Goal: Transaction & Acquisition: Purchase product/service

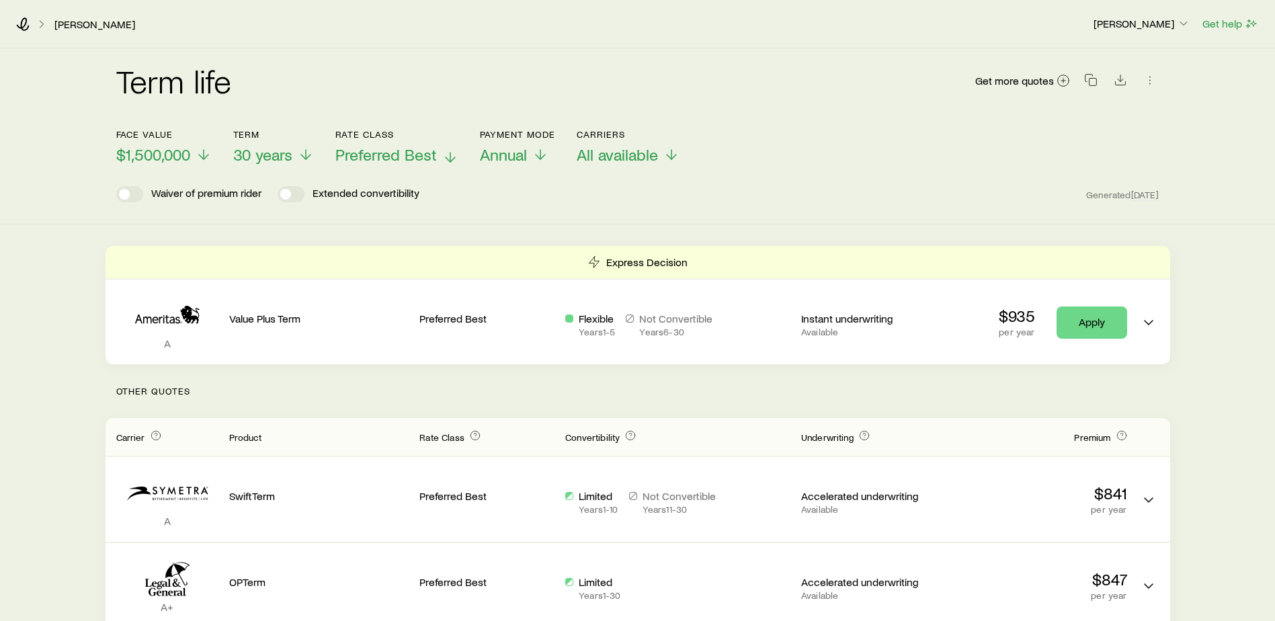
click at [378, 155] on span "Preferred Best" at bounding box center [385, 154] width 101 height 19
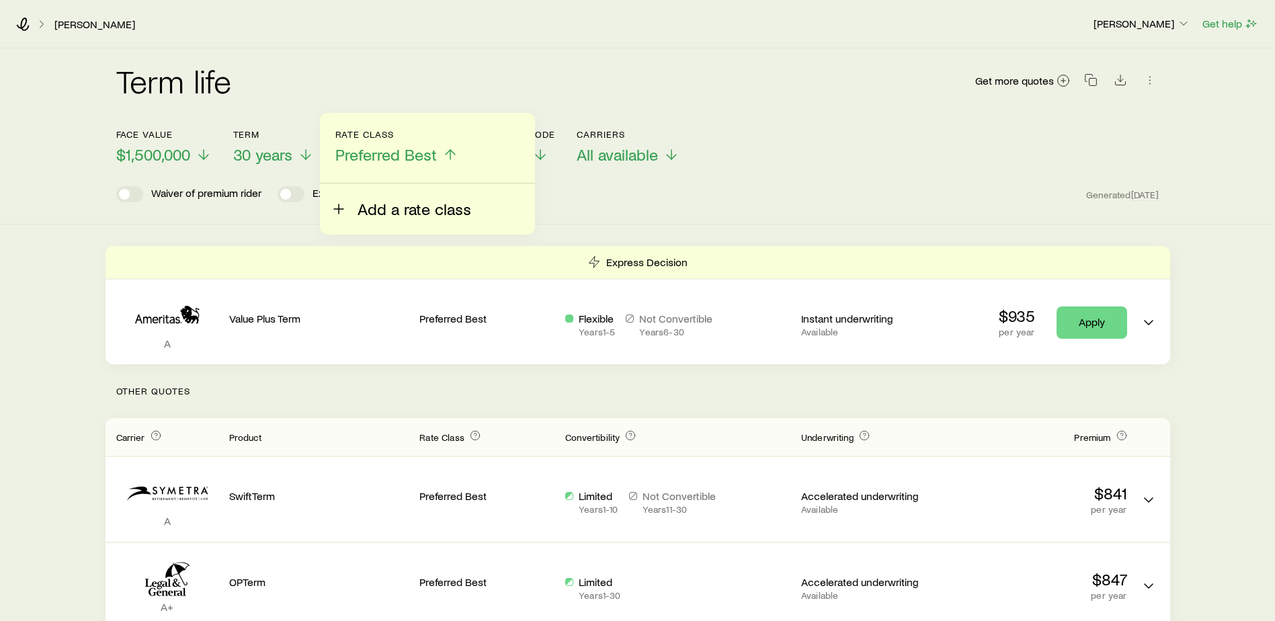
click at [341, 206] on icon at bounding box center [339, 209] width 16 height 16
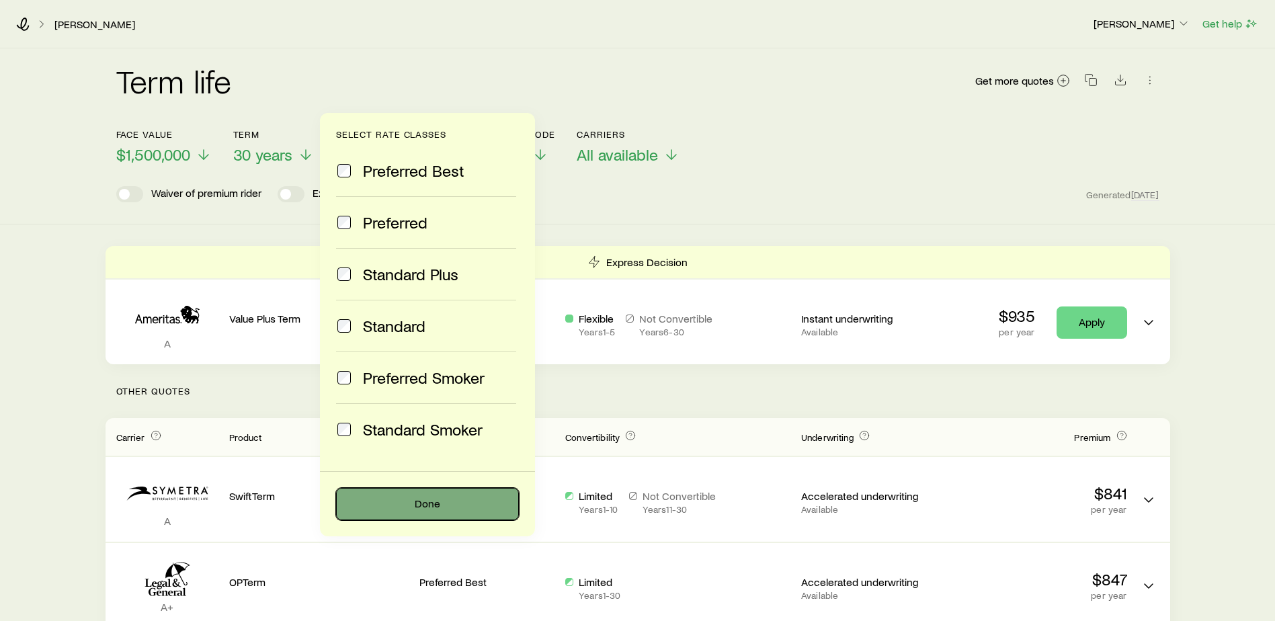
click at [395, 494] on button "Done" at bounding box center [427, 504] width 183 height 32
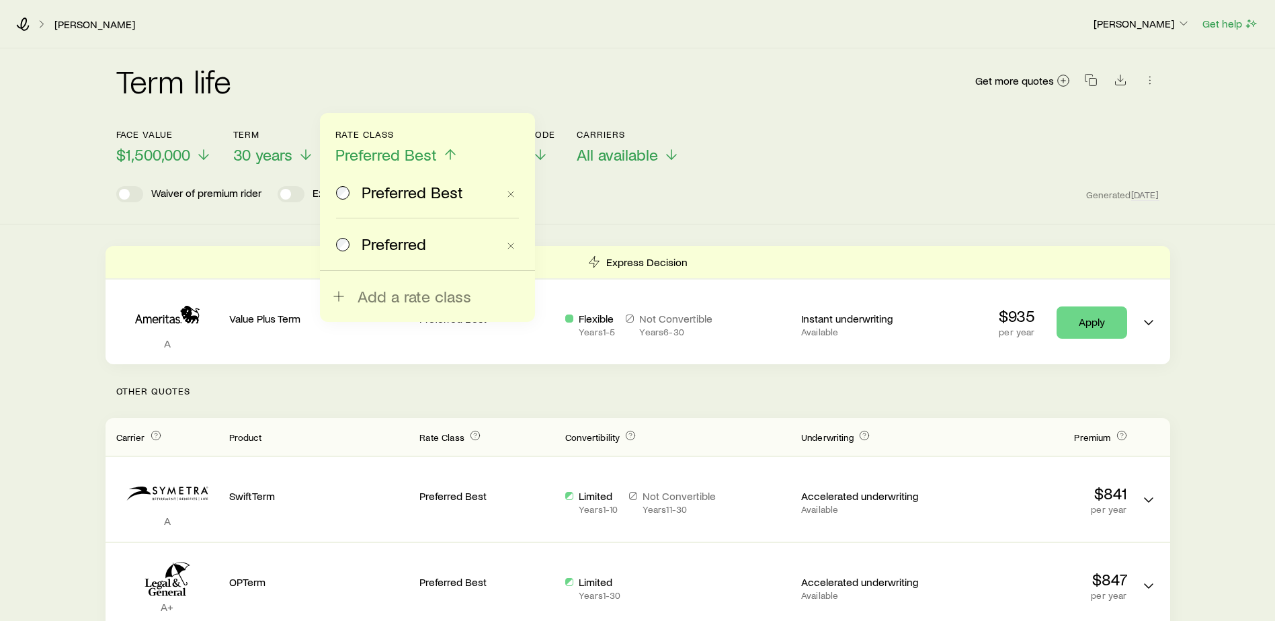
click at [409, 147] on span "Preferred Best" at bounding box center [385, 154] width 101 height 19
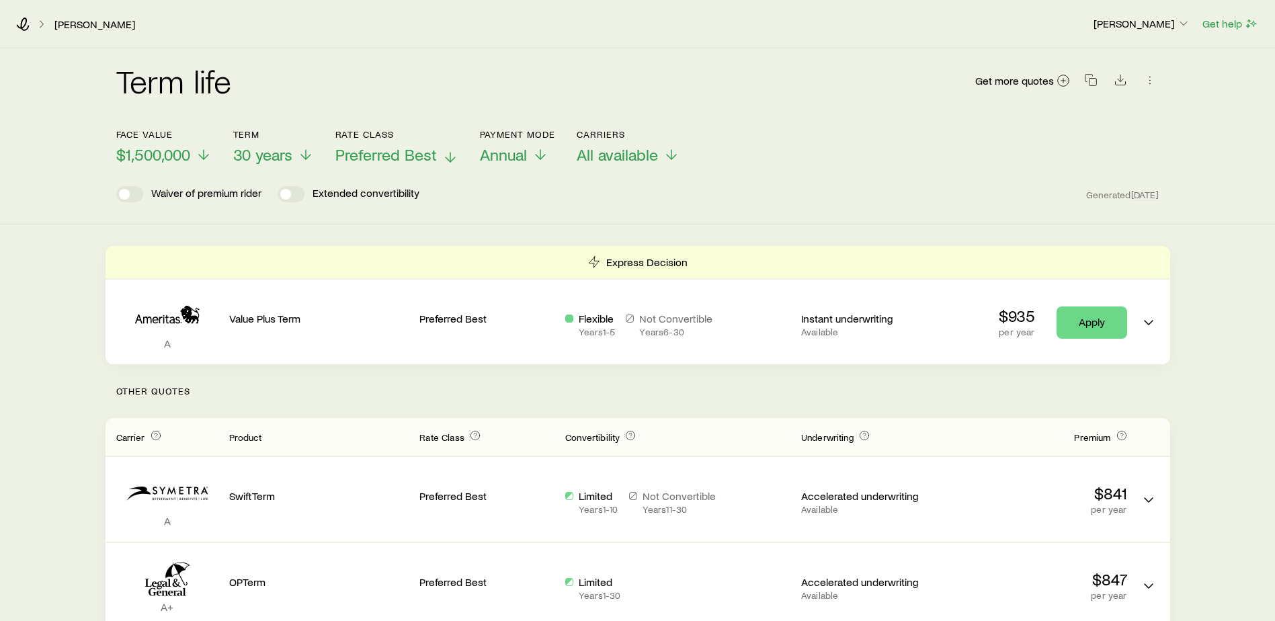
click at [450, 157] on icon at bounding box center [450, 157] width 16 height 16
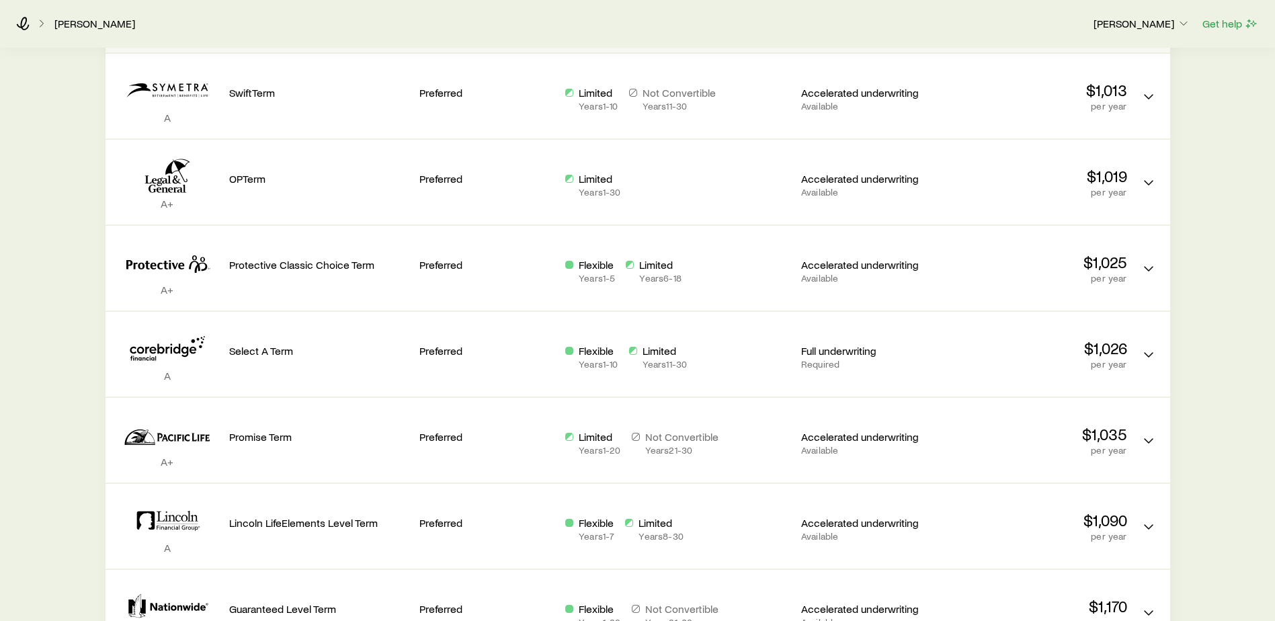
scroll to position [457, 0]
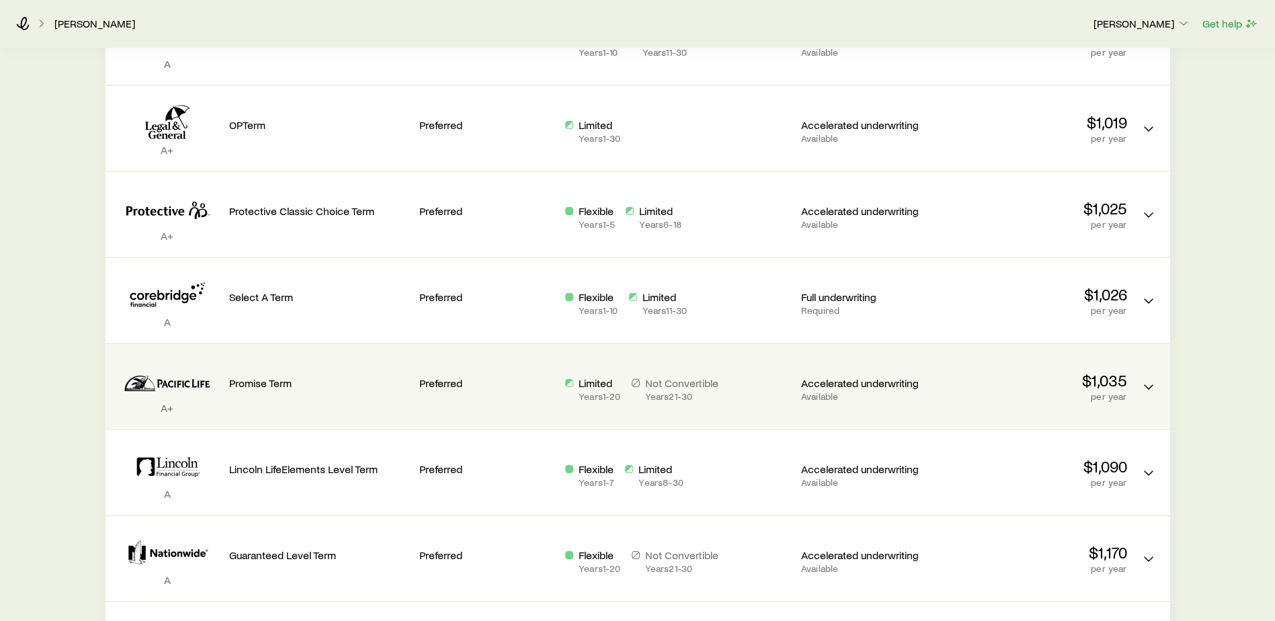
click at [1097, 385] on p "$1,035" at bounding box center [1037, 380] width 180 height 19
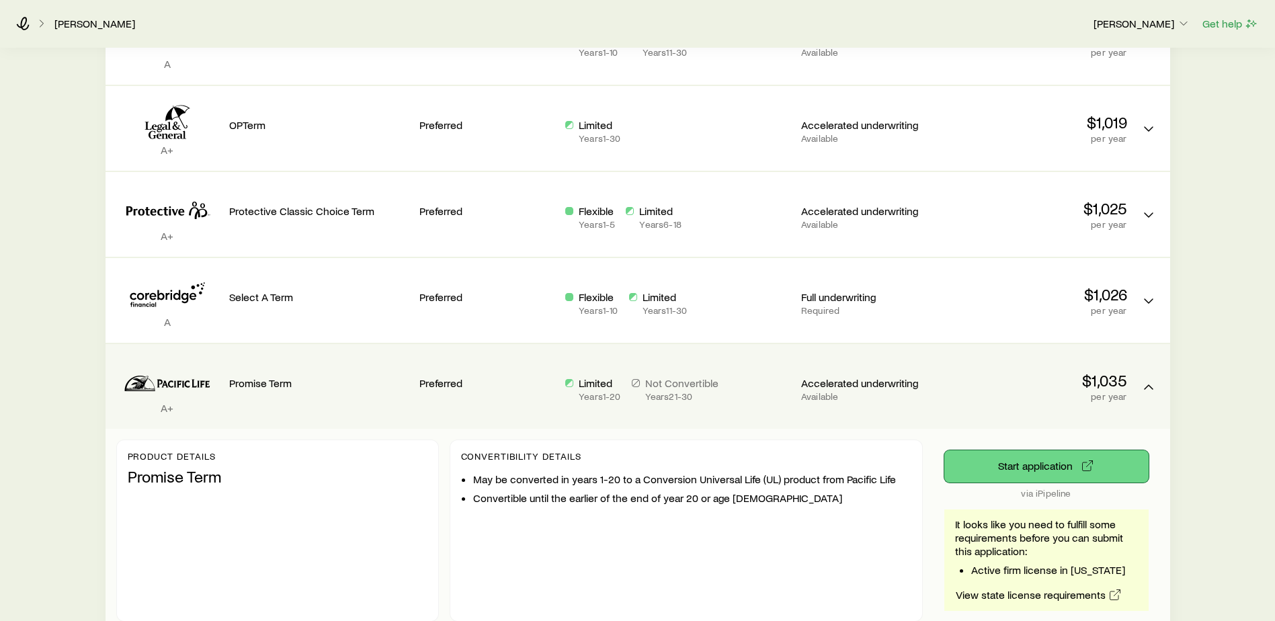
click at [1042, 460] on button "Start application" at bounding box center [1046, 466] width 204 height 32
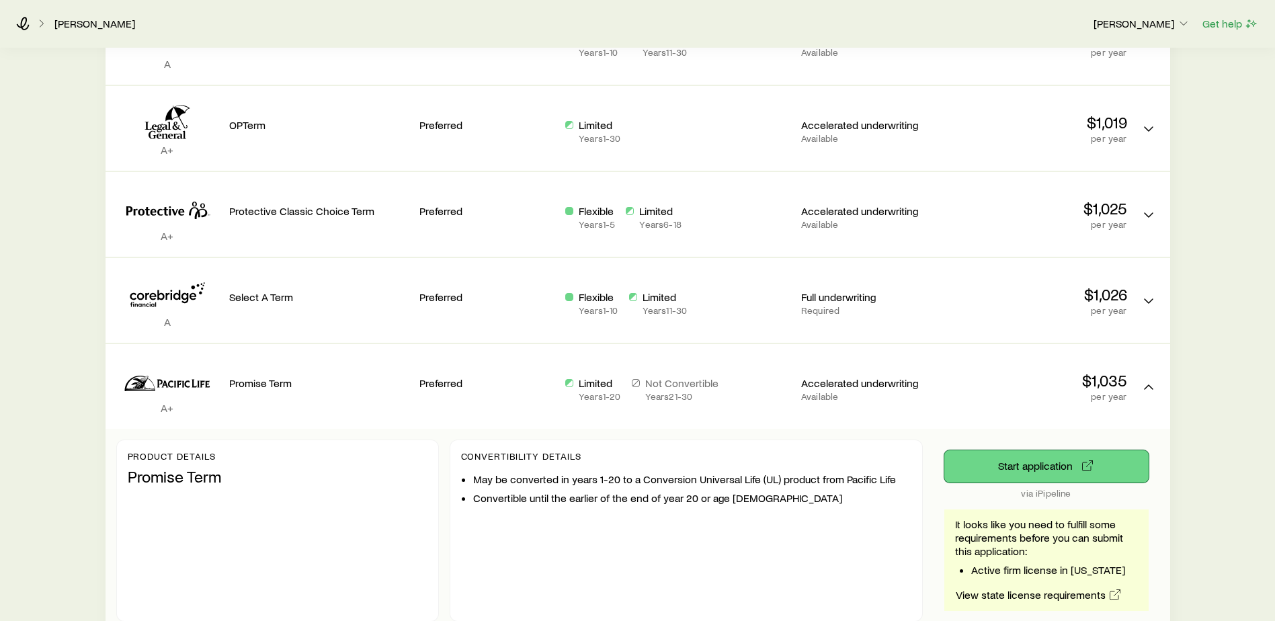
scroll to position [0, 0]
